Goal: Navigation & Orientation: Find specific page/section

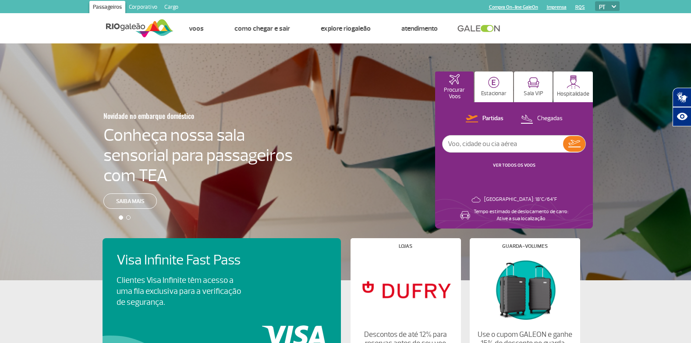
click at [131, 10] on link "Corporativo" at bounding box center [143, 8] width 36 height 14
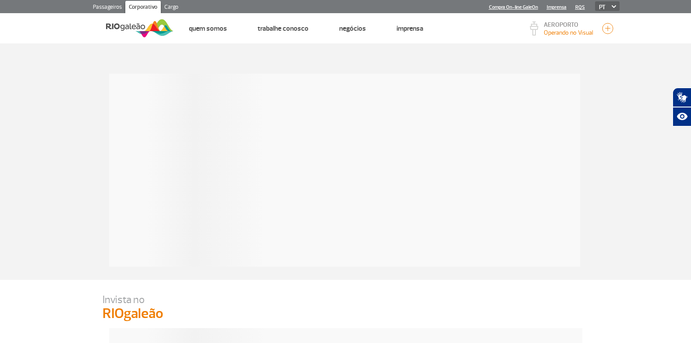
click at [178, 7] on link "Cargo" at bounding box center [171, 8] width 21 height 14
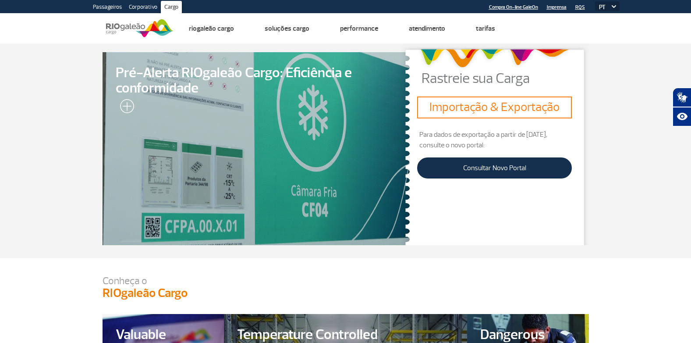
click at [133, 11] on link "Corporativo" at bounding box center [143, 8] width 36 height 14
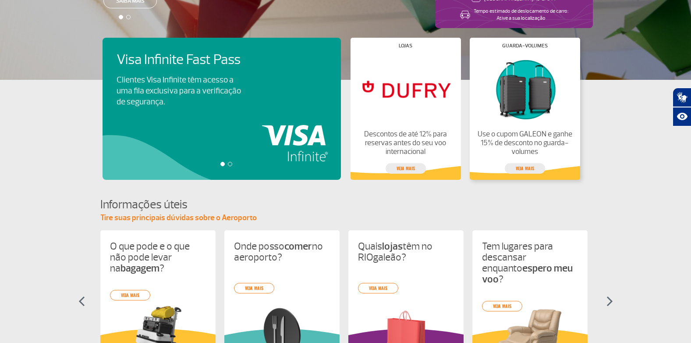
scroll to position [263, 0]
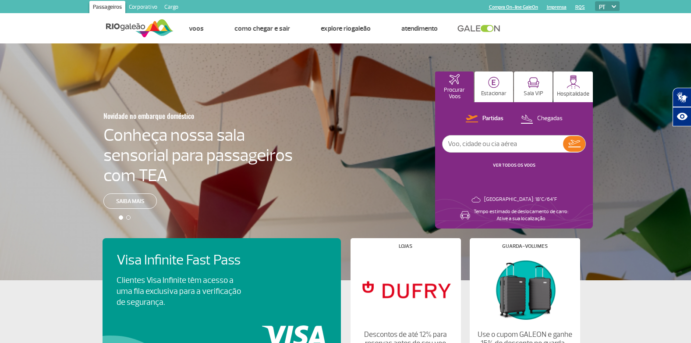
click at [173, 5] on link "Cargo" at bounding box center [171, 8] width 21 height 14
click at [145, 2] on link "Corporativo" at bounding box center [143, 8] width 36 height 14
